Goal: Information Seeking & Learning: Learn about a topic

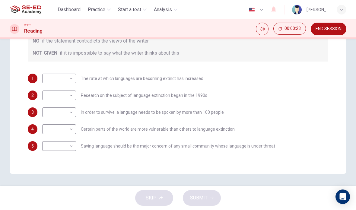
scroll to position [126, 0]
click at [58, 78] on body "This site uses cookies, as explained in our Privacy Policy . If you agree to th…" at bounding box center [178, 105] width 356 height 210
click at [286, 103] on div at bounding box center [178, 105] width 356 height 210
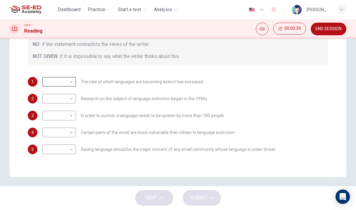
scroll to position [121, 0]
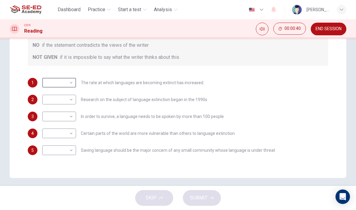
click at [51, 82] on body "This site uses cookies, as explained in our Privacy Policy . If you agree to th…" at bounding box center [178, 105] width 356 height 210
click at [52, 94] on li "YES" at bounding box center [59, 93] width 34 height 10
type input "YES"
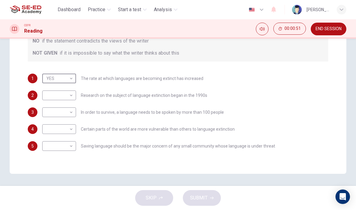
scroll to position [126, 0]
click at [53, 94] on body "This site uses cookies, as explained in our Privacy Policy . If you agree to th…" at bounding box center [178, 105] width 356 height 210
click at [58, 125] on li "NOT GIVEN" at bounding box center [59, 125] width 34 height 10
type input "NOT GIVEN"
click at [50, 110] on body "This site uses cookies, as explained in our Privacy Policy . If you agree to th…" at bounding box center [178, 105] width 356 height 210
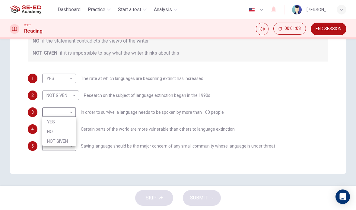
click at [52, 128] on li "NO" at bounding box center [59, 132] width 34 height 10
type input "NO"
click at [50, 127] on body "This site uses cookies, as explained in our Privacy Policy . If you agree to th…" at bounding box center [178, 105] width 356 height 210
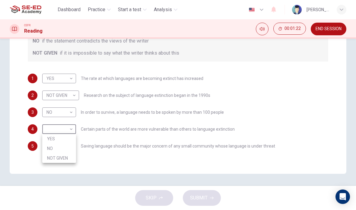
click at [55, 136] on li "YES" at bounding box center [59, 139] width 34 height 10
type input "YES"
click at [58, 145] on body "This site uses cookies, as explained in our Privacy Policy . If you agree to th…" at bounding box center [178, 105] width 356 height 210
click at [52, 154] on li "YES" at bounding box center [59, 156] width 34 height 10
type input "YES"
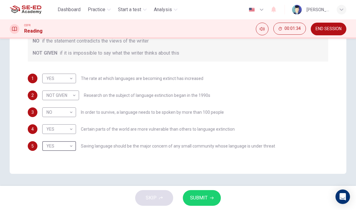
click at [208, 199] on button "SUBMIT" at bounding box center [202, 198] width 38 height 16
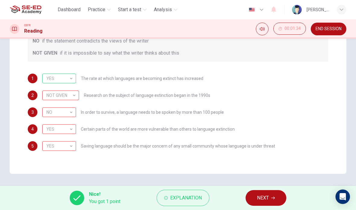
click at [202, 188] on div "Nice! You got 1 point Explanation NEXT" at bounding box center [178, 198] width 356 height 24
click at [189, 198] on span "Explanation" at bounding box center [186, 198] width 32 height 8
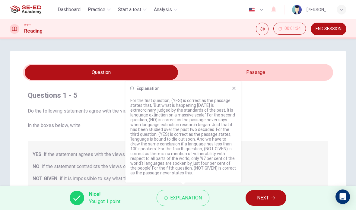
scroll to position [0, 0]
click at [234, 90] on icon at bounding box center [234, 88] width 5 height 5
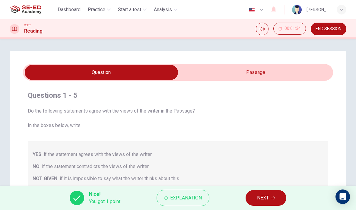
click at [292, 75] on input "checkbox" at bounding box center [101, 72] width 465 height 15
checkbox input "true"
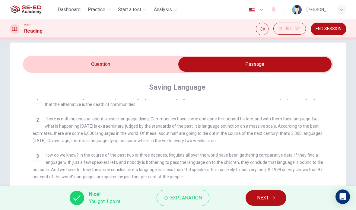
scroll to position [101, 0]
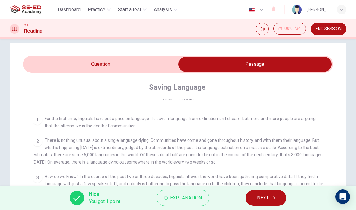
click at [262, 203] on button "NEXT" at bounding box center [266, 198] width 41 height 16
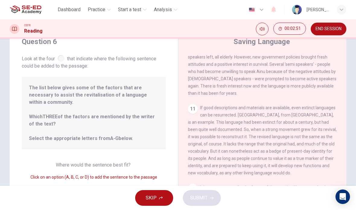
scroll to position [570, 0]
click at [119, 94] on span "The list below gives some of the factors that are necessary to assist the revit…" at bounding box center [94, 113] width 130 height 58
click at [106, 122] on span "The list below gives some of the factors that are necessary to assist the revit…" at bounding box center [94, 113] width 130 height 58
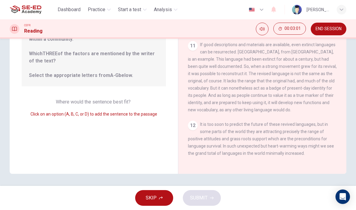
scroll to position [79, 0]
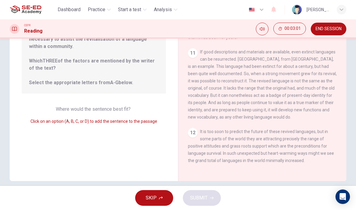
click at [143, 122] on span "Click on an option (A, B, C, or D) to add the sentence to the passage" at bounding box center [93, 121] width 127 height 5
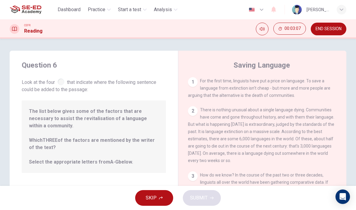
scroll to position [0, 0]
click at [195, 79] on div "1" at bounding box center [193, 82] width 10 height 10
click at [191, 79] on div "1" at bounding box center [193, 82] width 10 height 10
click at [62, 83] on div at bounding box center [61, 81] width 7 height 7
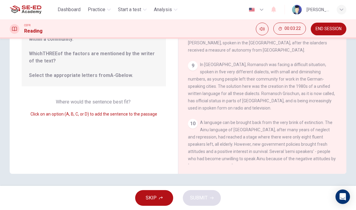
scroll to position [87, 0]
click at [118, 107] on div "Where would the sentence best fit? Click on an option (A, B, C, or D) to add th…" at bounding box center [94, 107] width 144 height 19
click at [108, 118] on div "Click on an option (A, B, C, or D) to add the sentence to the passage" at bounding box center [94, 113] width 144 height 7
click at [49, 117] on div "Click on an option (A, B, C, or D) to add the sentence to the passage" at bounding box center [94, 113] width 144 height 7
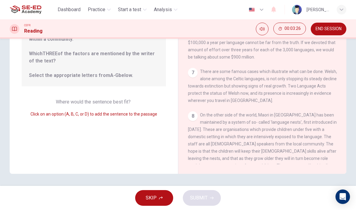
click at [113, 80] on div "The list below gives some of the factors that are necessary to assist the revit…" at bounding box center [94, 50] width 144 height 72
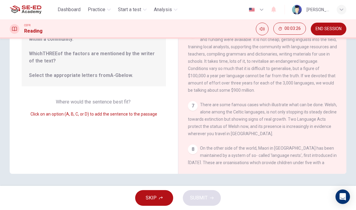
click at [113, 80] on div "The list below gives some of the factors that are necessary to assist the revit…" at bounding box center [94, 50] width 144 height 72
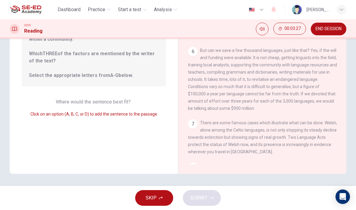
click at [121, 51] on span "The list below gives some of the factors that are necessary to assist the revit…" at bounding box center [94, 50] width 130 height 58
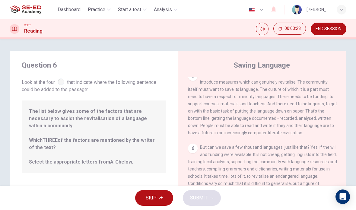
scroll to position [0, 0]
click at [101, 114] on span "The list below gives some of the factors that are necessary to assist the revit…" at bounding box center [94, 137] width 130 height 58
click at [97, 162] on span "The list below gives some of the factors that are necessary to assist the revit…" at bounding box center [94, 137] width 130 height 58
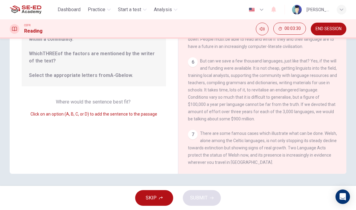
click at [132, 127] on div "Question 6 Look at the four that indicate where the following sentence could be…" at bounding box center [94, 69] width 168 height 210
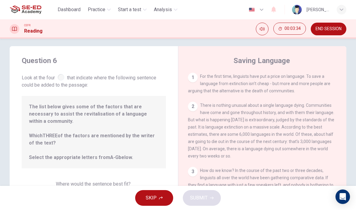
click at [193, 104] on div "2" at bounding box center [193, 107] width 10 height 10
click at [211, 133] on div "2 There is nothing unusual about a single language dying. Communities have come…" at bounding box center [262, 131] width 149 height 58
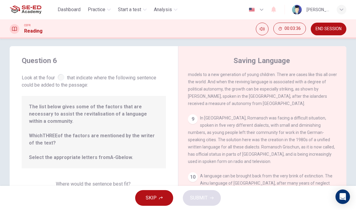
click at [160, 194] on button "SKIP" at bounding box center [154, 198] width 38 height 16
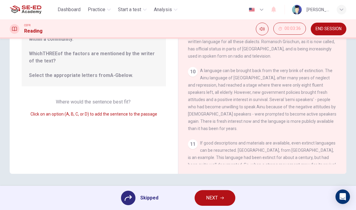
click at [225, 197] on button "NEXT" at bounding box center [215, 198] width 41 height 16
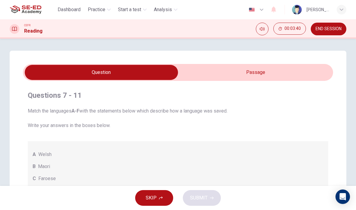
click at [267, 72] on input "checkbox" at bounding box center [101, 72] width 465 height 15
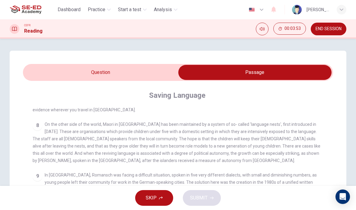
click at [163, 73] on input "checkbox" at bounding box center [254, 72] width 465 height 15
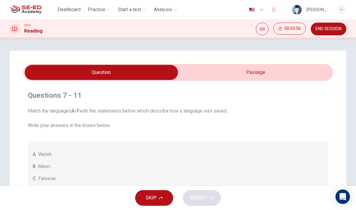
click at [282, 65] on input "checkbox" at bounding box center [101, 72] width 465 height 15
checkbox input "true"
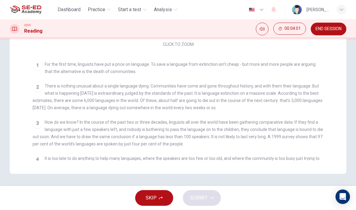
click at [166, 195] on button "SKIP" at bounding box center [154, 198] width 38 height 16
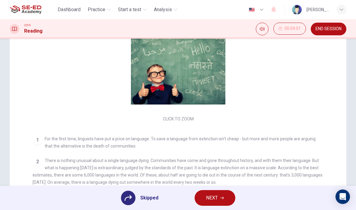
click at [223, 158] on div "2 There is nothing unusual about a single language dying. Communities have come…" at bounding box center [178, 171] width 291 height 29
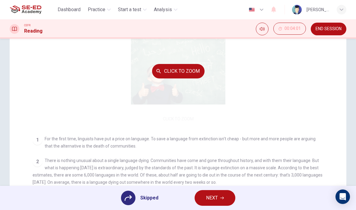
click at [245, 89] on div "Click to Zoom" at bounding box center [178, 71] width 291 height 104
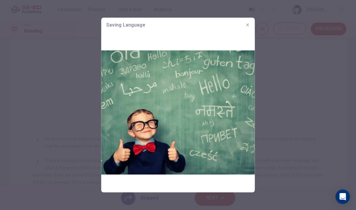
click at [243, 25] on button "button" at bounding box center [248, 25] width 10 height 10
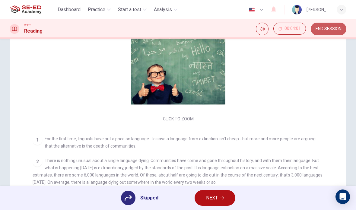
click at [338, 31] on span "END SESSION" at bounding box center [329, 29] width 26 height 5
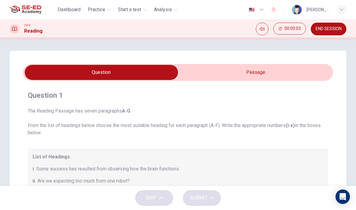
click at [276, 70] on input "checkbox" at bounding box center [101, 72] width 465 height 15
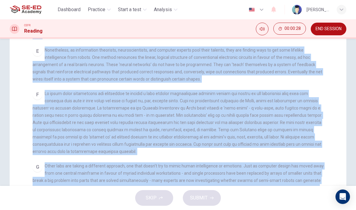
scroll to position [163, 0]
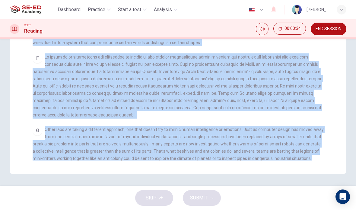
click at [40, 169] on div "Question 1 The Reading Passage has seven paragraphs A-G . From the list of head…" at bounding box center [178, 31] width 337 height 286
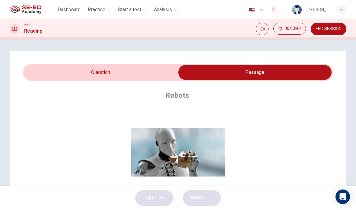
scroll to position [0, 0]
click at [139, 70] on input "checkbox" at bounding box center [254, 72] width 465 height 15
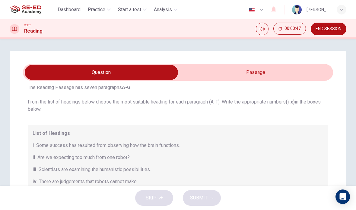
scroll to position [24, 0]
click at [280, 75] on input "checkbox" at bounding box center [101, 72] width 465 height 15
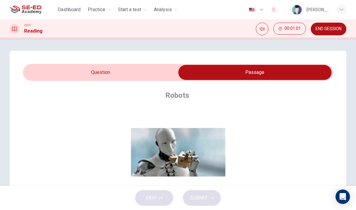
scroll to position [0, 0]
click at [49, 70] on input "checkbox" at bounding box center [254, 72] width 465 height 15
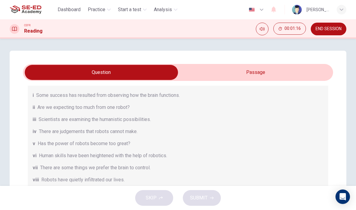
scroll to position [74, 0]
click at [303, 29] on button "00:01:23" at bounding box center [289, 29] width 33 height 12
click at [296, 29] on button "Show" at bounding box center [300, 29] width 12 height 12
click at [282, 29] on button "00:01:27" at bounding box center [289, 29] width 33 height 12
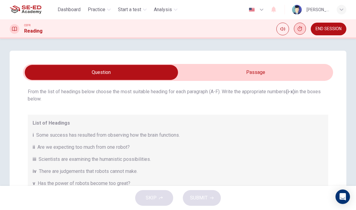
scroll to position [34, 0]
click at [270, 73] on input "checkbox" at bounding box center [101, 72] width 465 height 15
checkbox input "true"
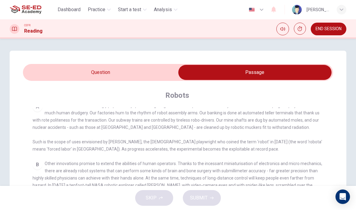
scroll to position [153, 0]
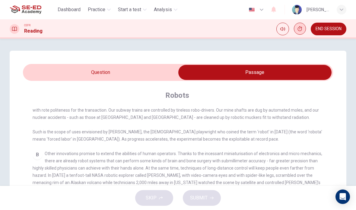
click at [299, 33] on button "Show" at bounding box center [300, 29] width 12 height 12
